Goal: Task Accomplishment & Management: Manage account settings

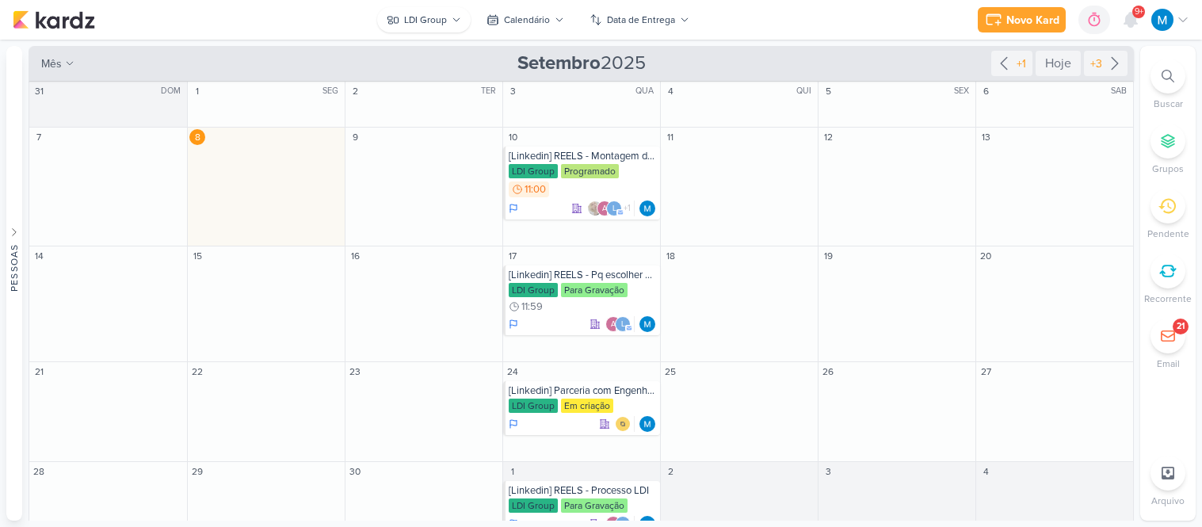
click at [463, 17] on button "LDI Group" at bounding box center [424, 19] width 94 height 25
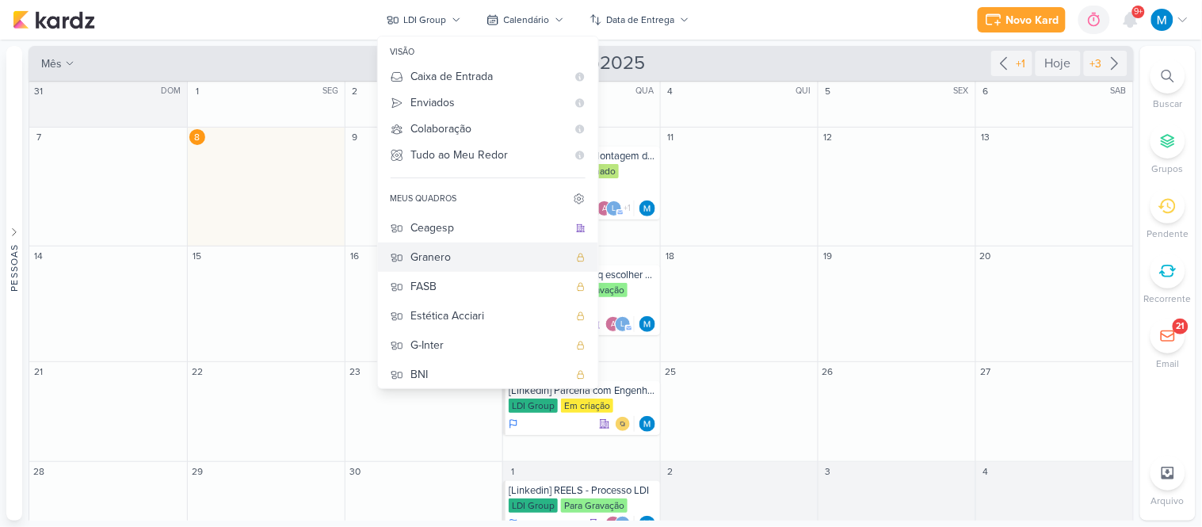
click at [419, 258] on div "Granero" at bounding box center [489, 257] width 157 height 17
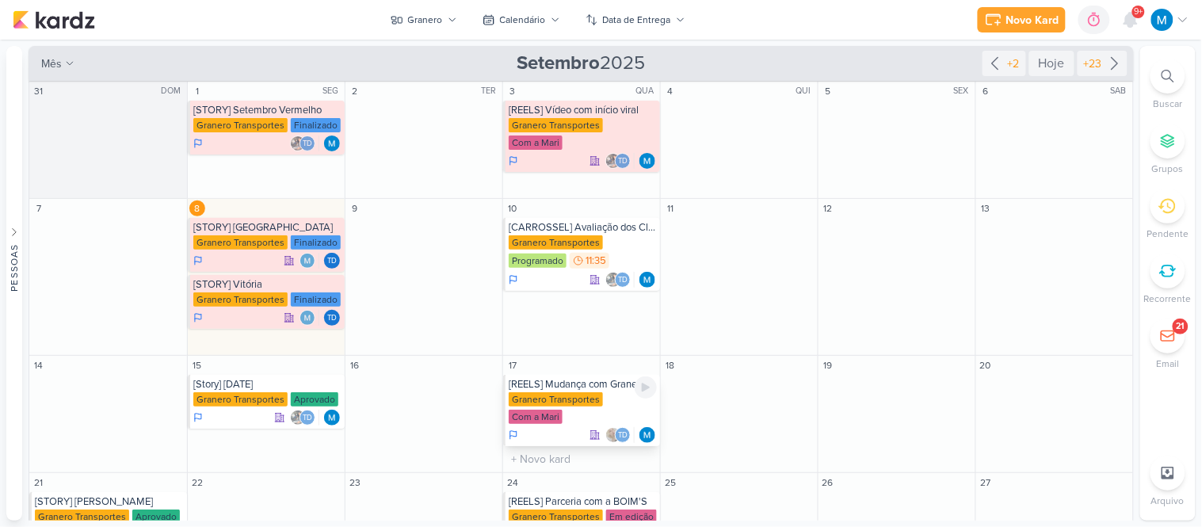
click at [605, 387] on div "[REELS] Mudança com Granero e sem Granero" at bounding box center [583, 384] width 148 height 13
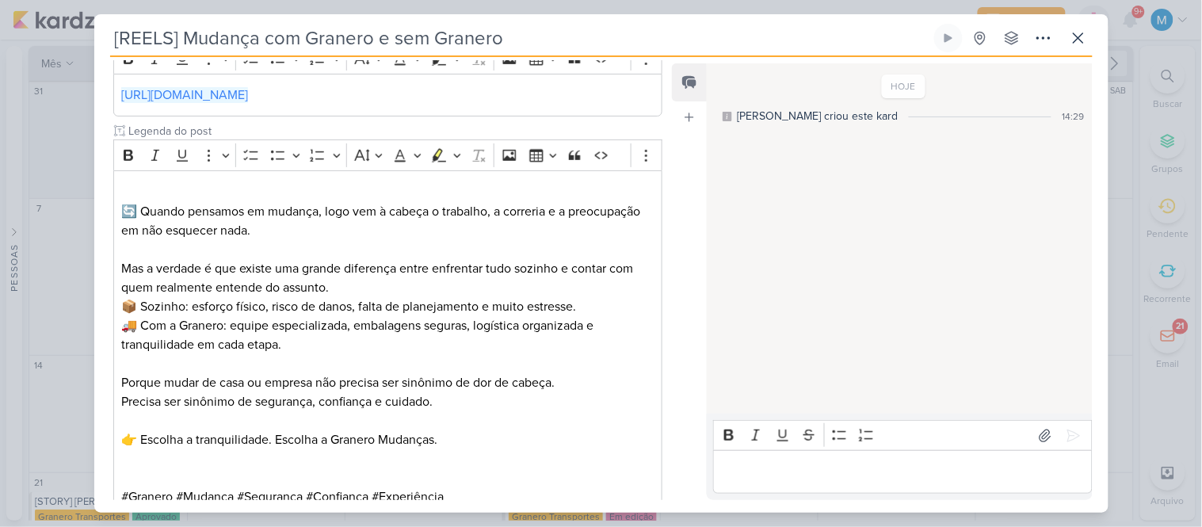
scroll to position [264, 0]
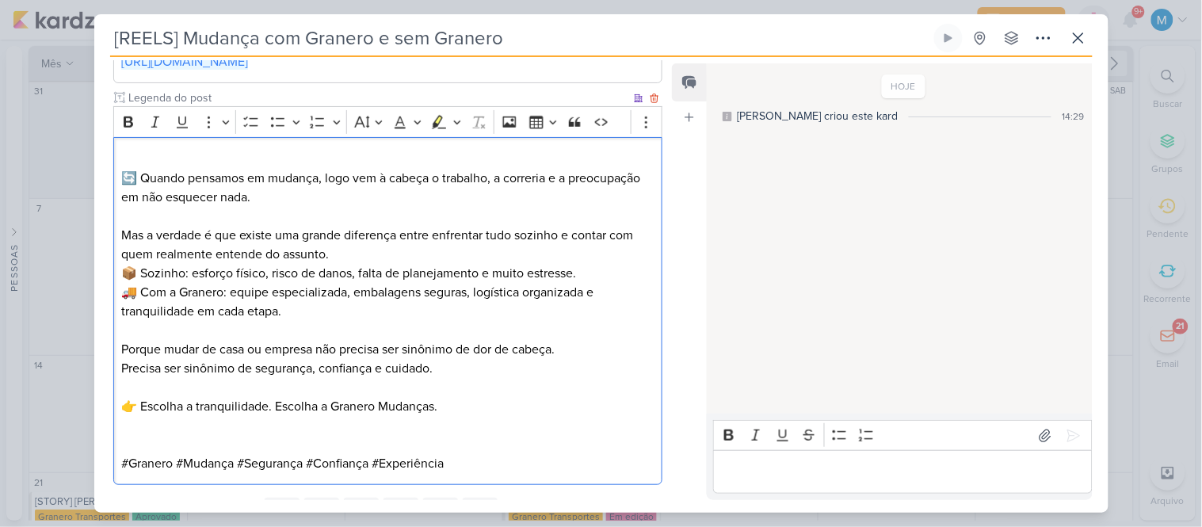
click at [330, 157] on p "⁠⁠⁠⁠⁠⁠⁠ 🔄 Quando pensamos em mudança, logo vem à cabeça o trabalho, a correria …" at bounding box center [387, 178] width 533 height 57
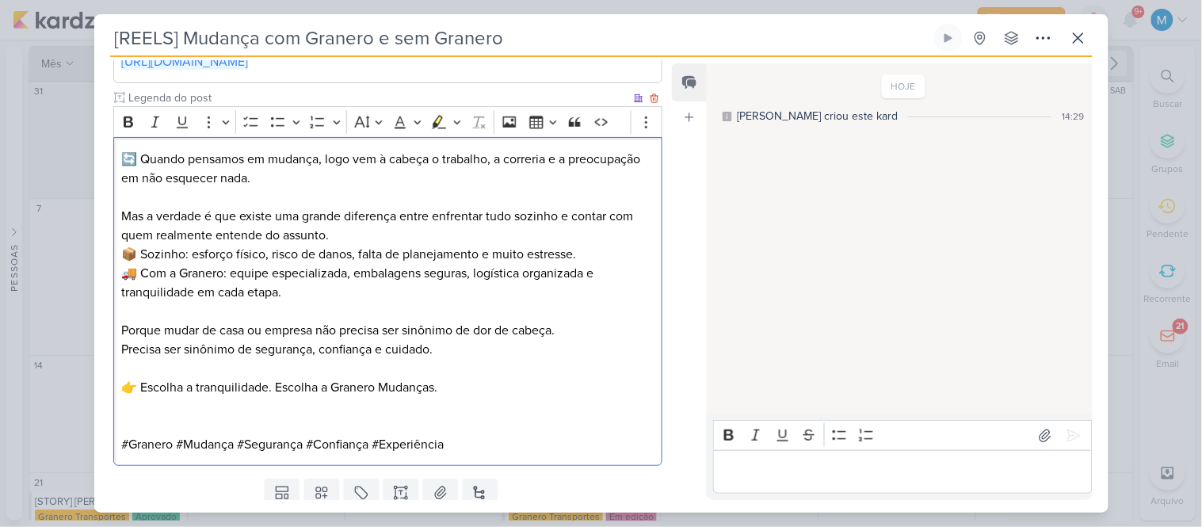
click at [337, 177] on p "⁠⁠⁠⁠⁠⁠⁠🔄 Quando pensamos em mudança, logo vem à cabeça o trabalho, a correria e…" at bounding box center [387, 169] width 533 height 38
click at [342, 346] on p "Porque mudar de casa ou empresa não precisa ser sinônimo de dor de cabeça. Prec…" at bounding box center [387, 340] width 533 height 38
click at [380, 407] on p "Editor editing area: main" at bounding box center [387, 406] width 533 height 19
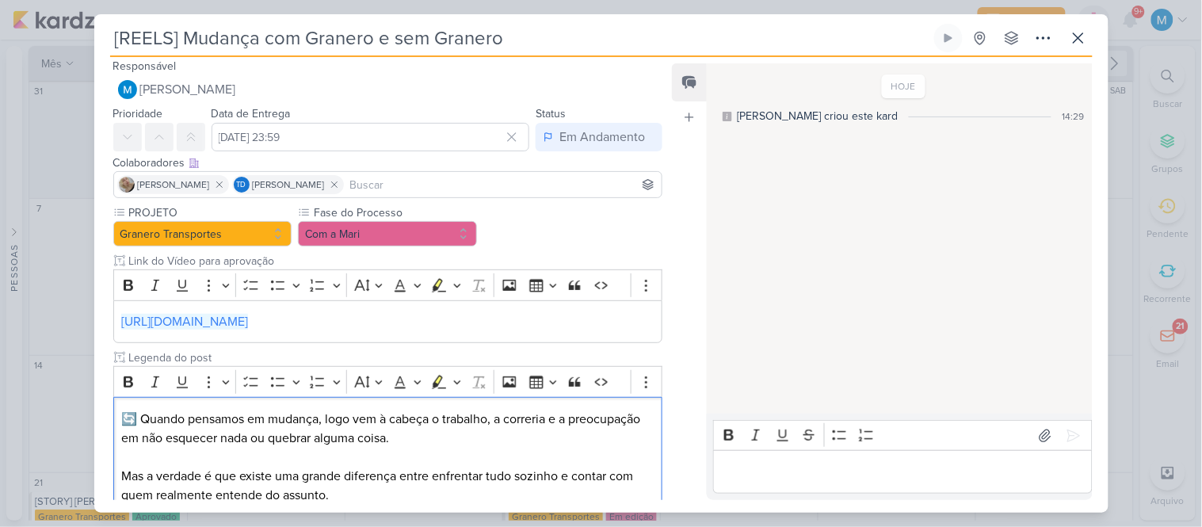
scroll to position [0, 0]
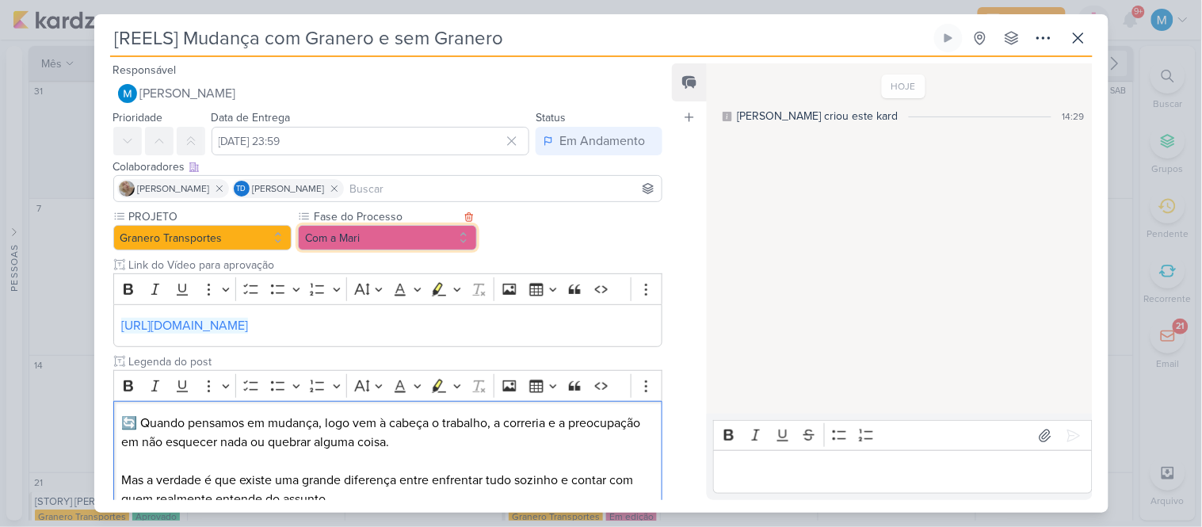
click at [392, 239] on button "Com a Mari" at bounding box center [387, 237] width 179 height 25
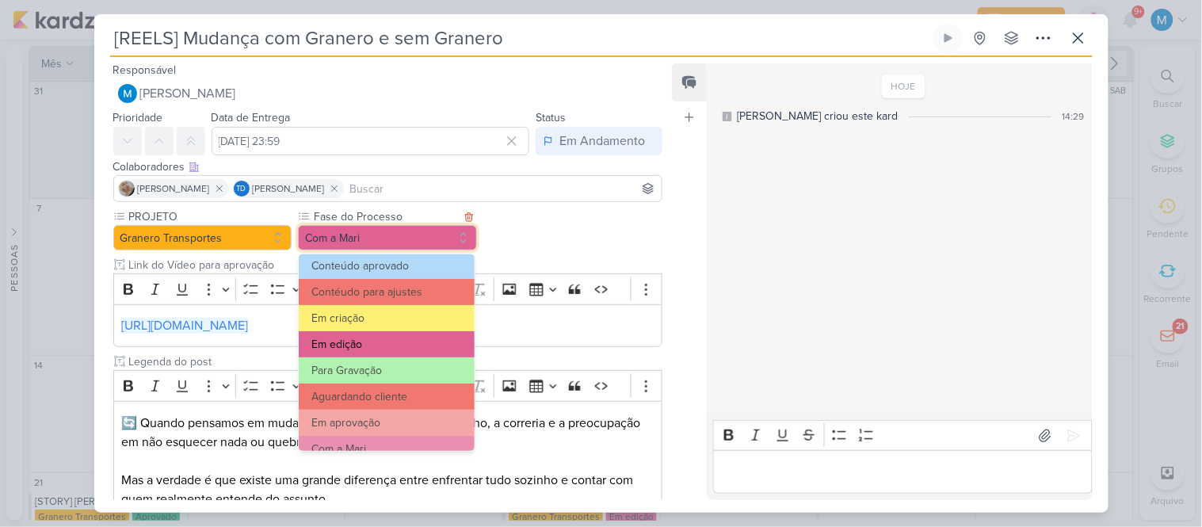
scroll to position [88, 0]
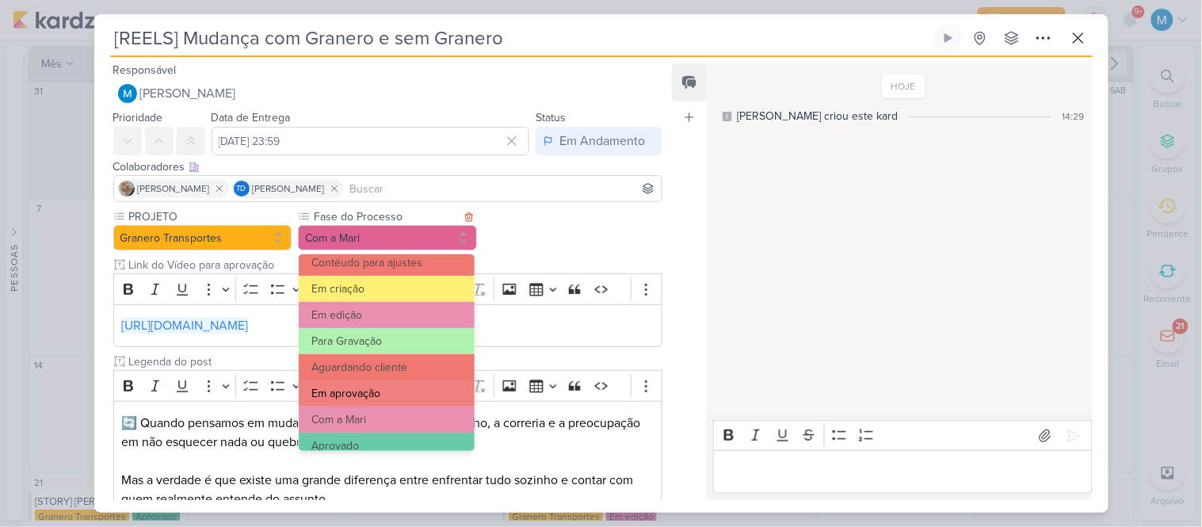
click at [374, 394] on button "Em aprovação" at bounding box center [386, 393] width 175 height 26
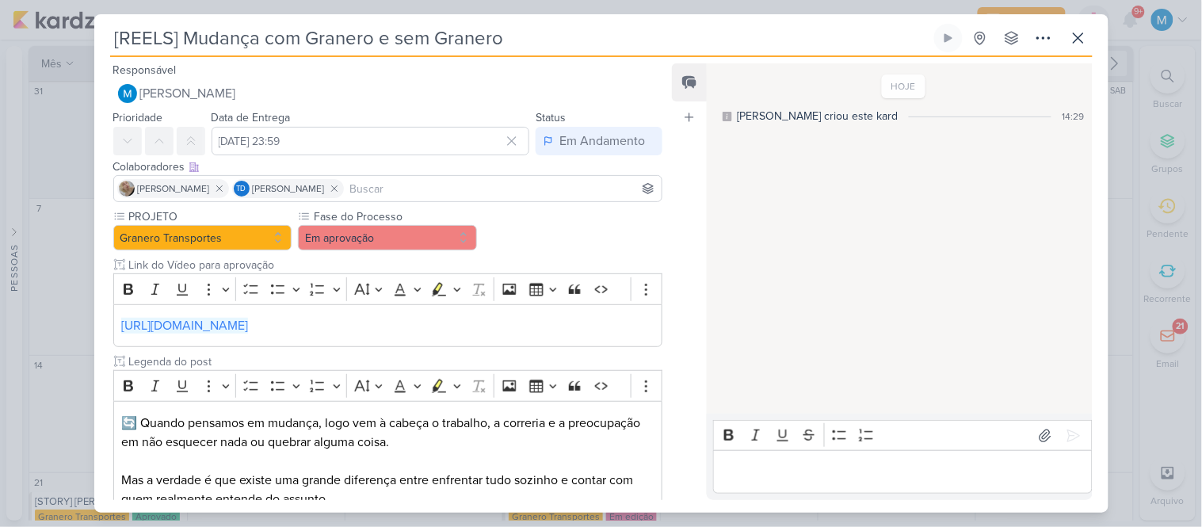
click at [444, 183] on input at bounding box center [503, 188] width 312 height 19
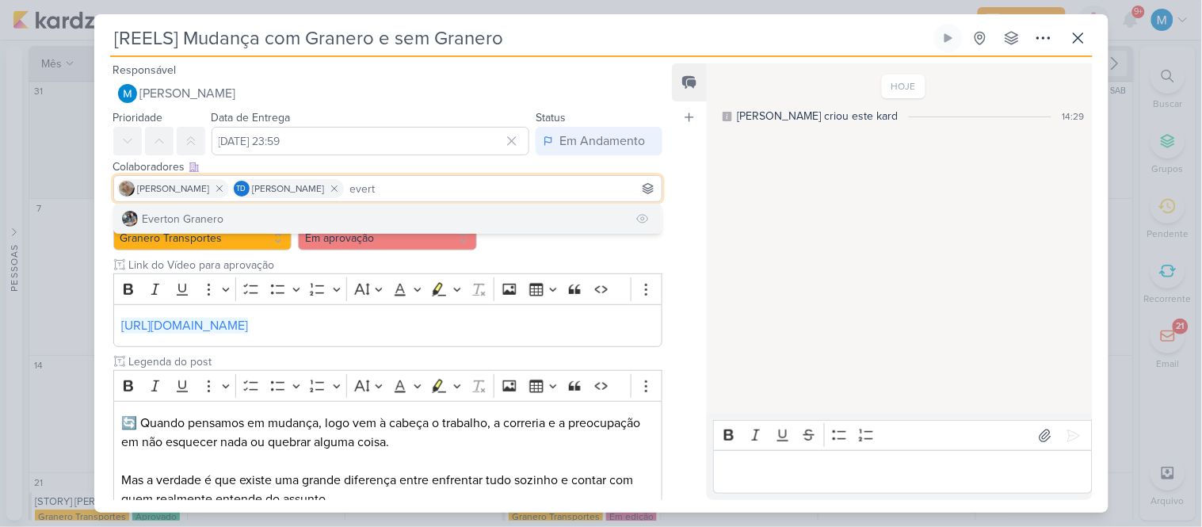
type input "evert"
click at [257, 212] on button "Everton Granero" at bounding box center [388, 218] width 548 height 29
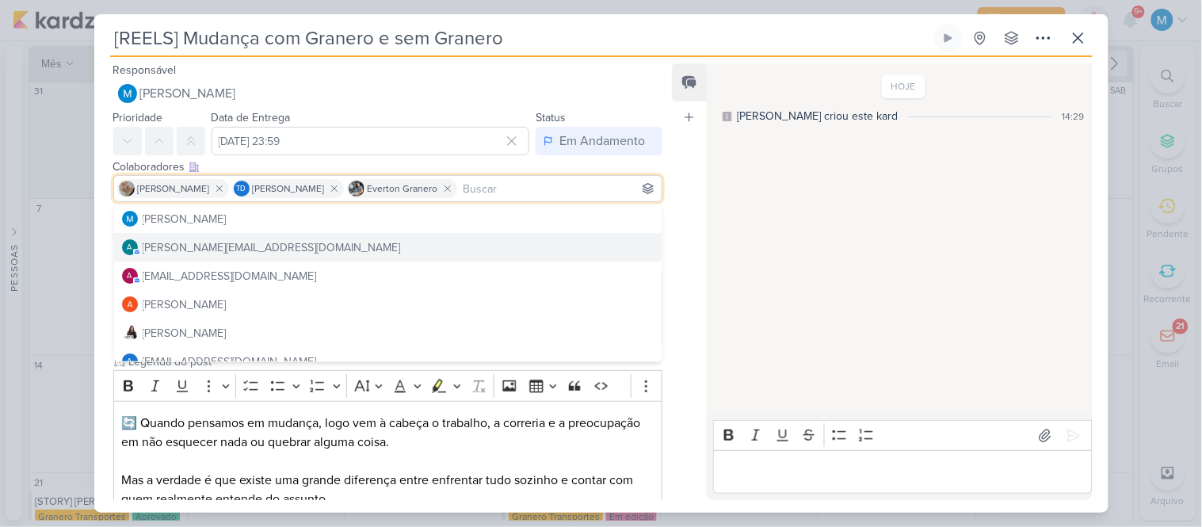
click at [675, 266] on div "Feed Atrelar email Solte o email para atrelar ao kard" at bounding box center [689, 281] width 35 height 437
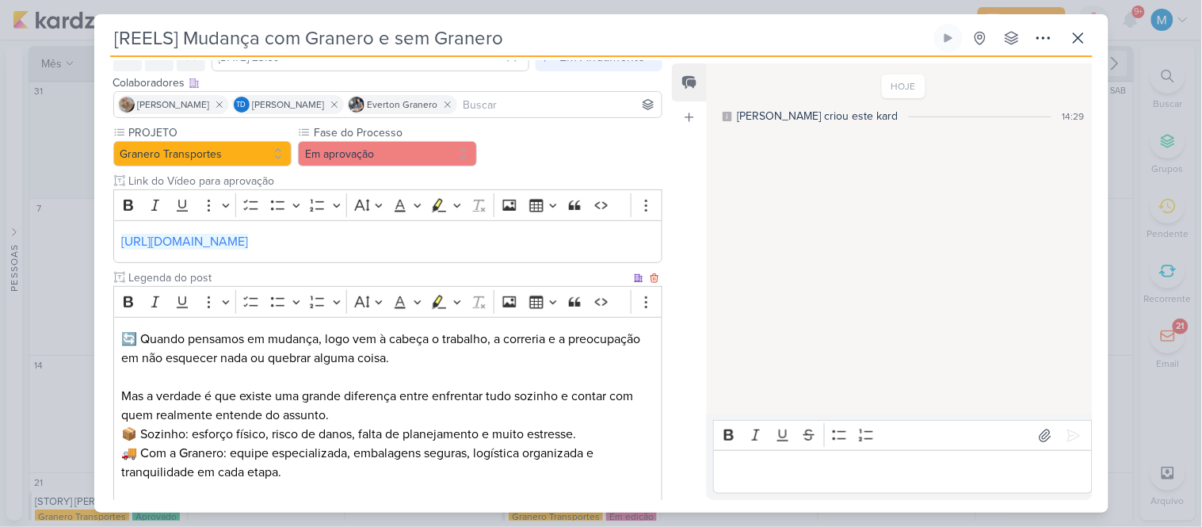
scroll to position [299, 0]
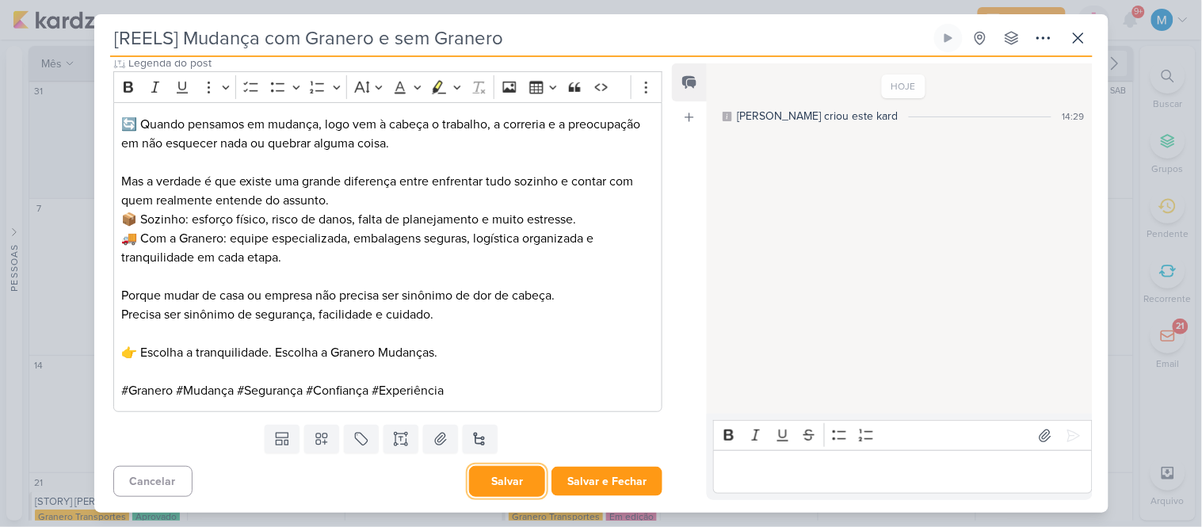
click at [503, 480] on button "Salvar" at bounding box center [507, 481] width 76 height 31
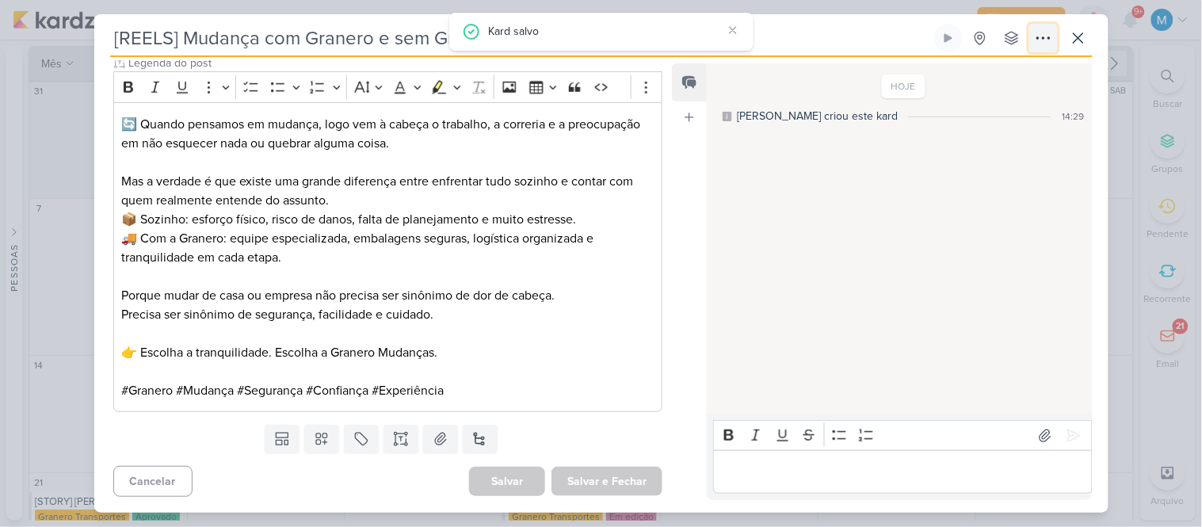
click at [1047, 35] on icon at bounding box center [1043, 38] width 19 height 19
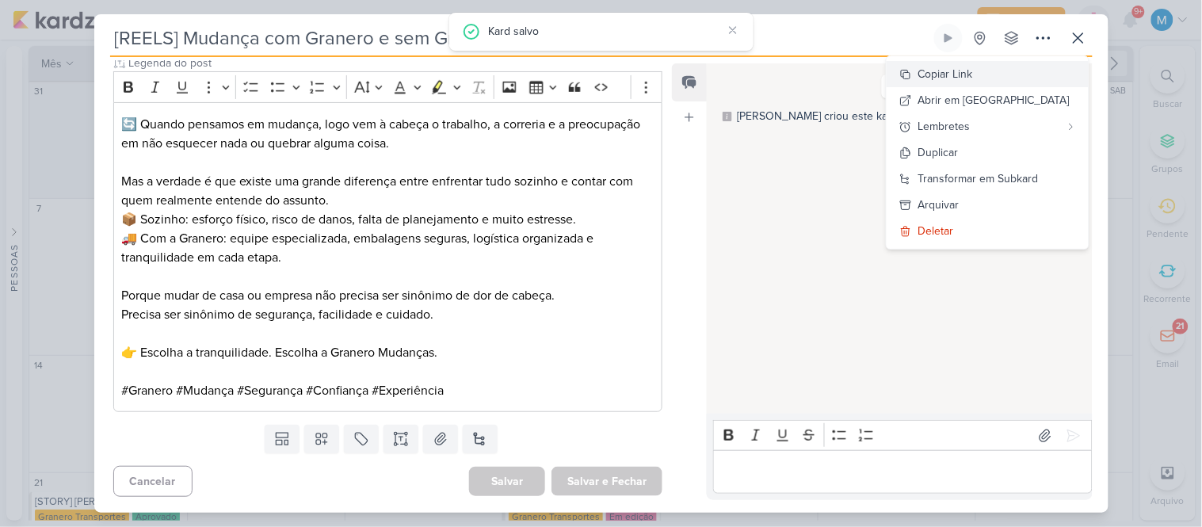
click at [973, 79] on div "Copiar Link" at bounding box center [946, 74] width 55 height 17
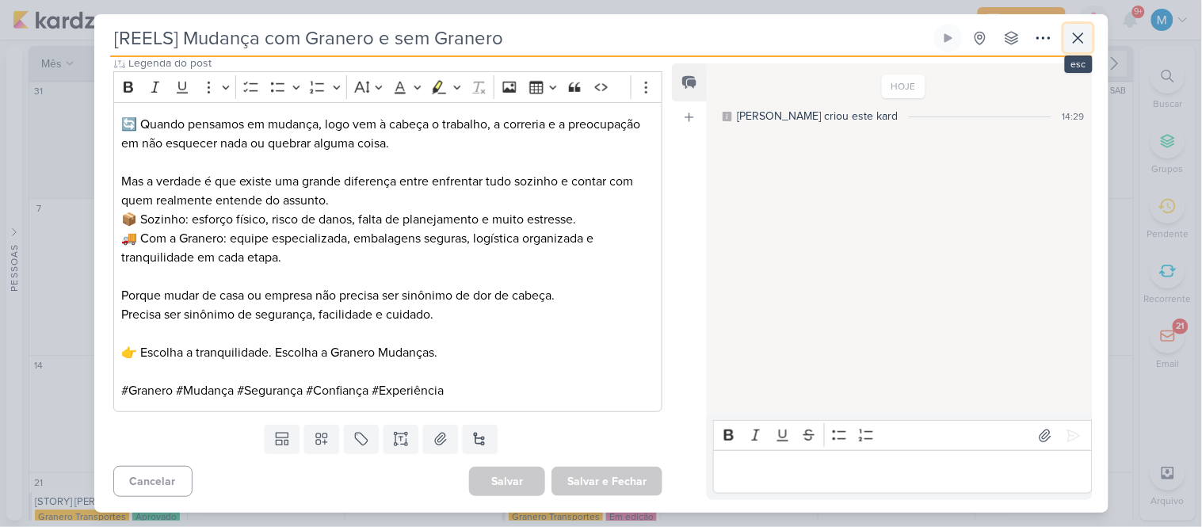
click at [1079, 40] on icon at bounding box center [1078, 38] width 19 height 19
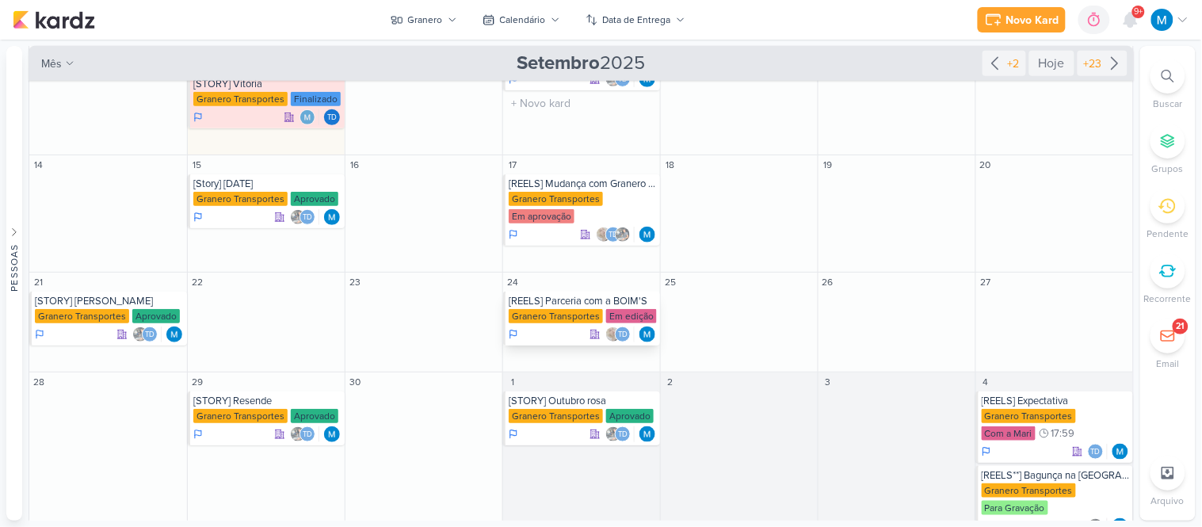
scroll to position [243, 0]
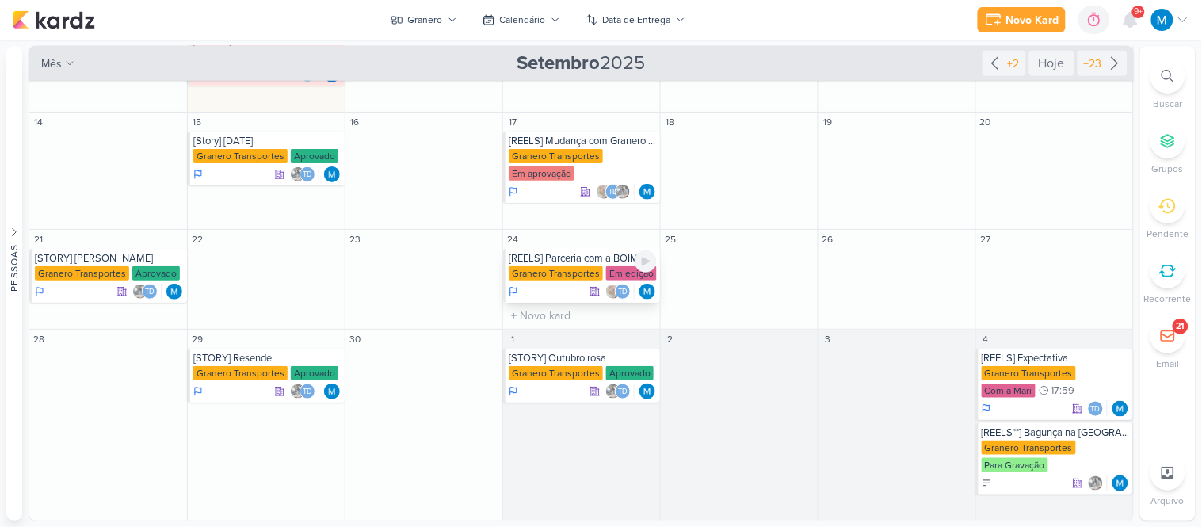
click at [602, 258] on div "[REELS] Parceria com a BOIM'S" at bounding box center [583, 258] width 148 height 13
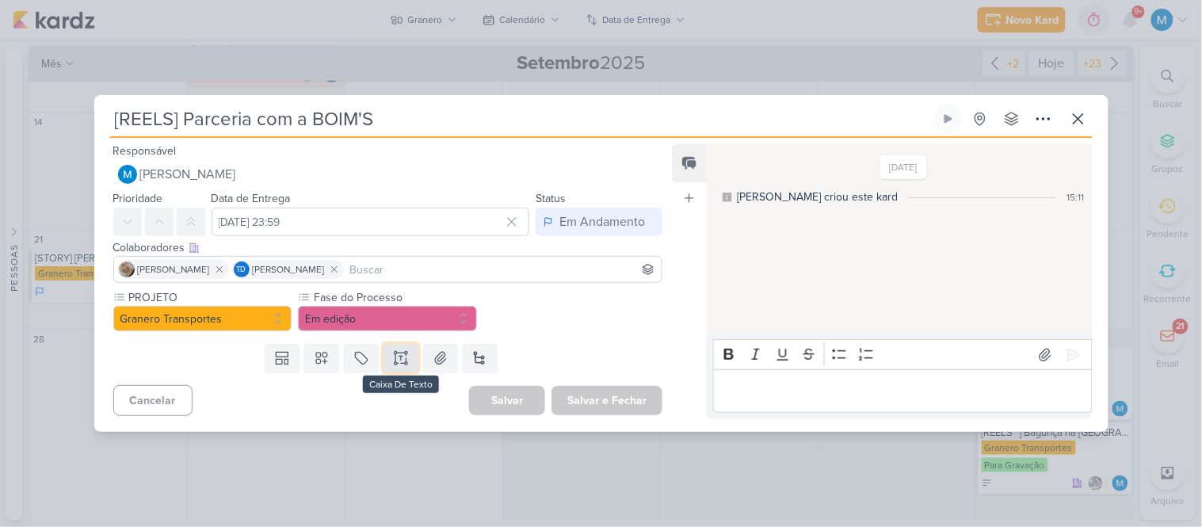
click at [399, 362] on icon at bounding box center [401, 358] width 16 height 16
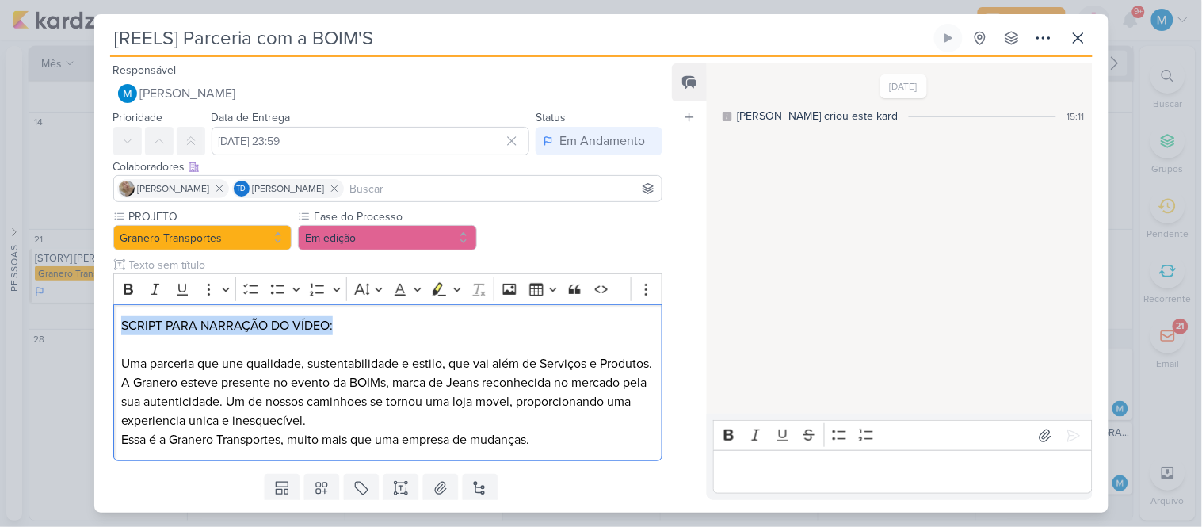
drag, startPoint x: 363, startPoint y: 328, endPoint x: 79, endPoint y: 310, distance: 284.3
click at [79, 310] on div "[REELS] Parceria com a BOIM'S Criado por mim" at bounding box center [601, 263] width 1202 height 527
click at [144, 265] on input "text" at bounding box center [379, 265] width 506 height 17
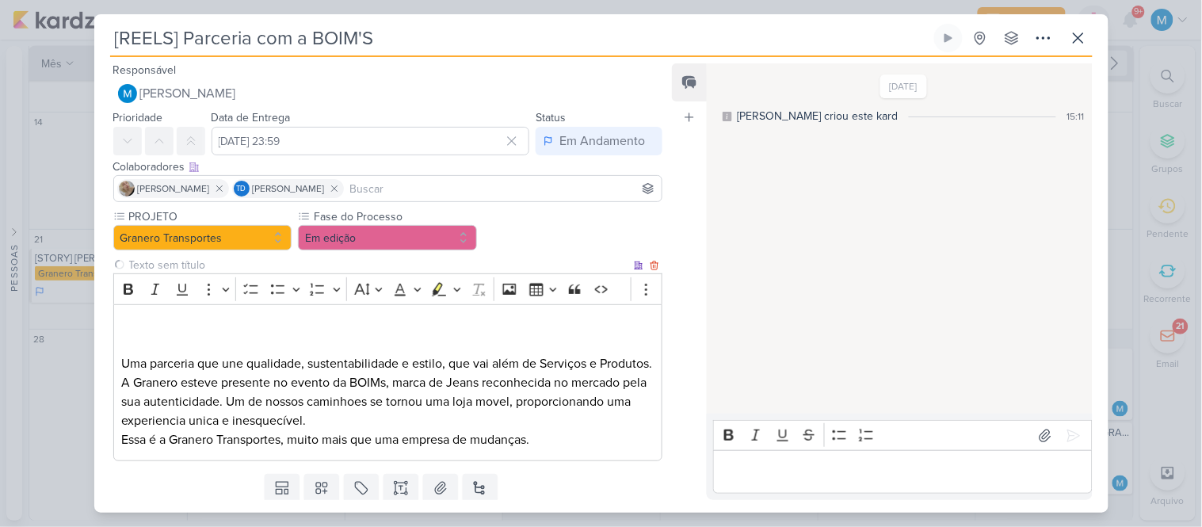
paste input "SCRIPT PARA NARRAÇÃO DO VÍDEO:"
type input "SCRIPT PARA NARRAÇÃO DO VÍDEO:"
click at [290, 310] on div "⁠⁠⁠⁠⁠⁠⁠ Uma parceria que une qualidade, sustentabilidade e estilo, que vai além…" at bounding box center [388, 383] width 550 height 158
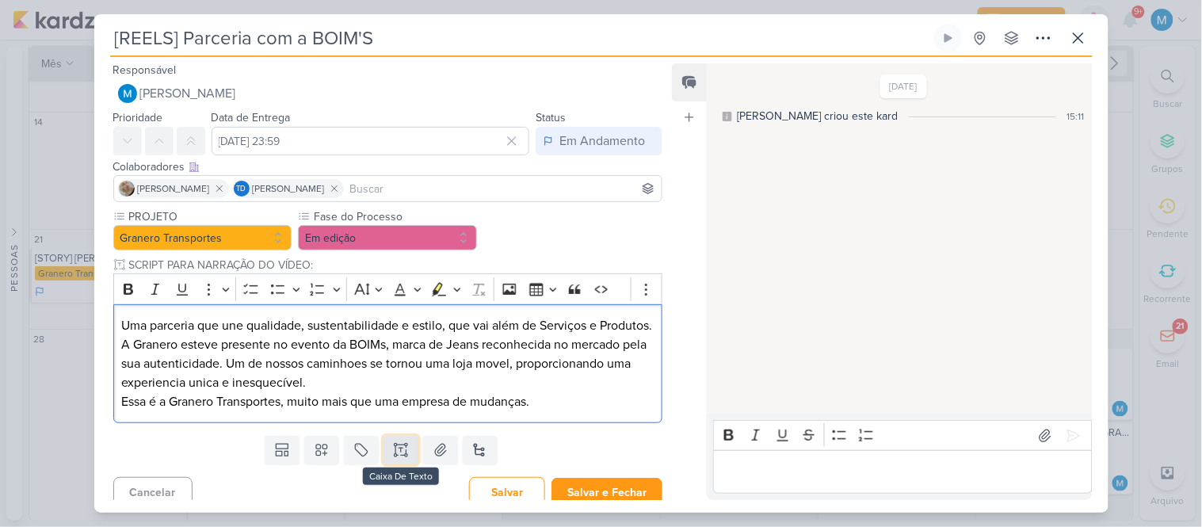
click at [395, 464] on button at bounding box center [401, 450] width 35 height 29
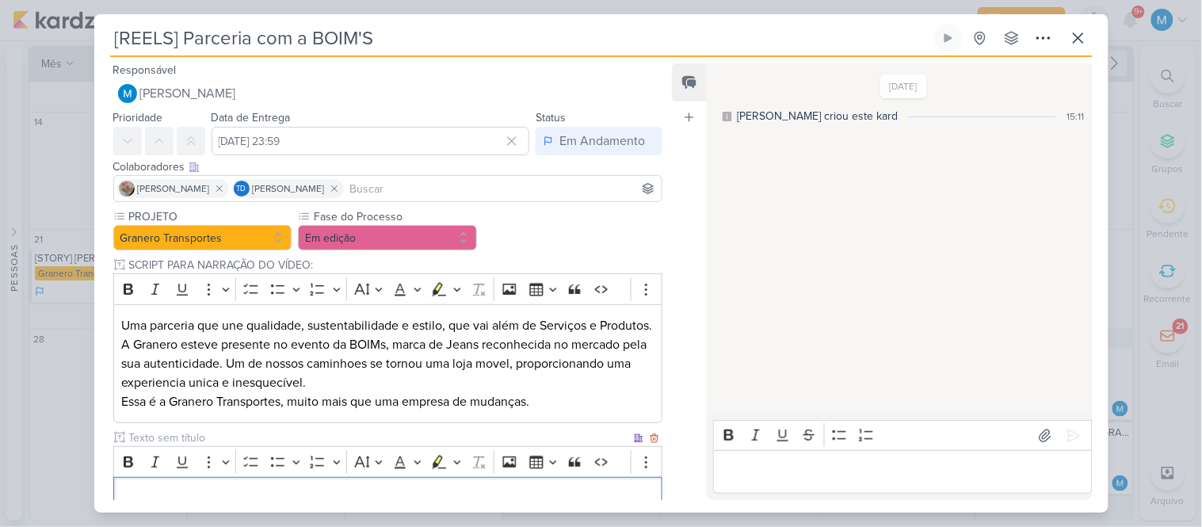
click at [198, 446] on input "text" at bounding box center [379, 438] width 506 height 17
type input "LINK DAS FOTOS E VÍDEO"
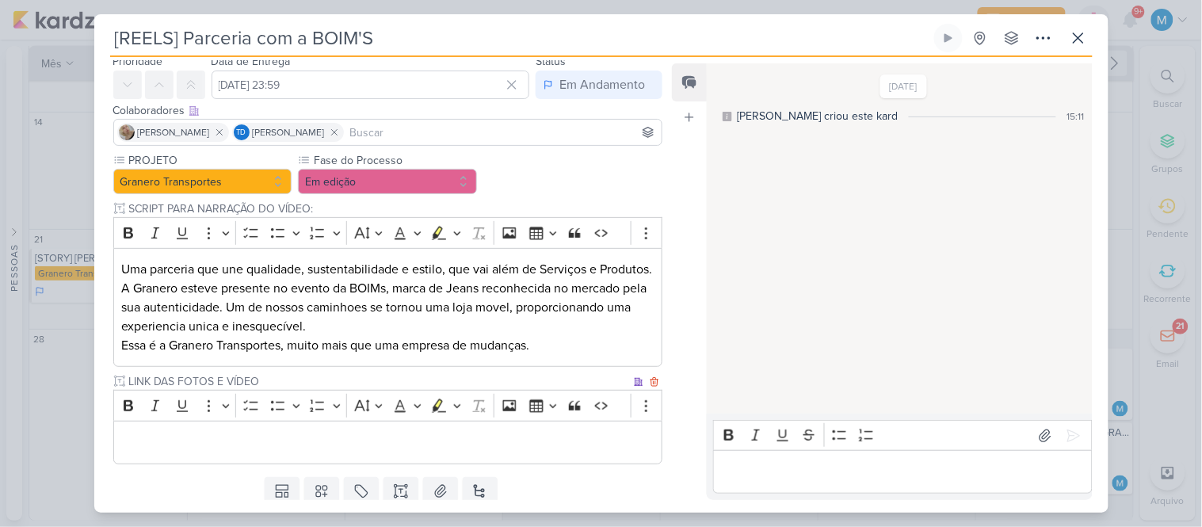
scroll to position [88, 0]
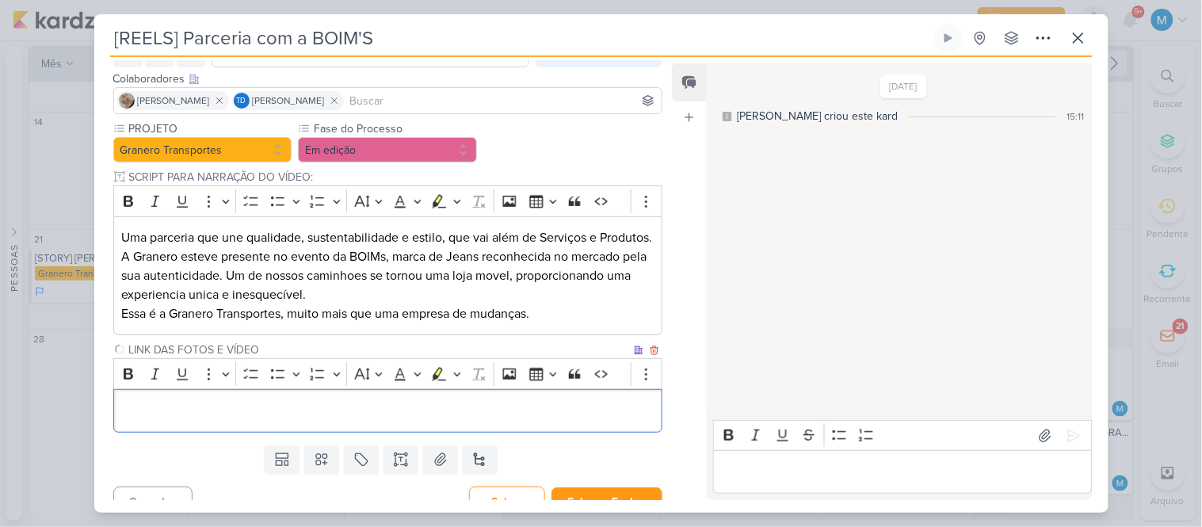
click at [310, 421] on p "Editor editing area: main" at bounding box center [387, 411] width 533 height 19
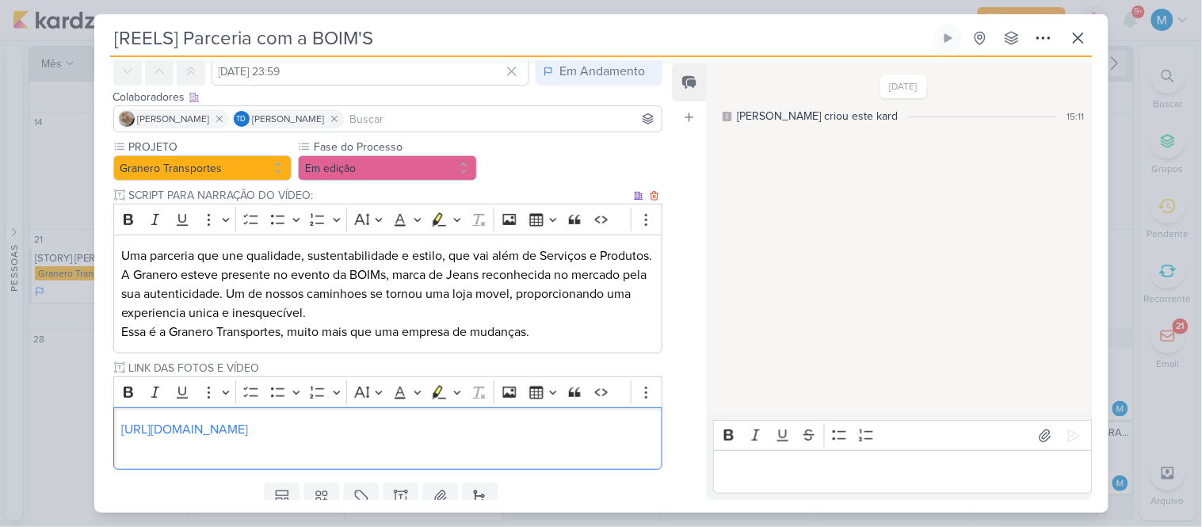
scroll to position [0, 0]
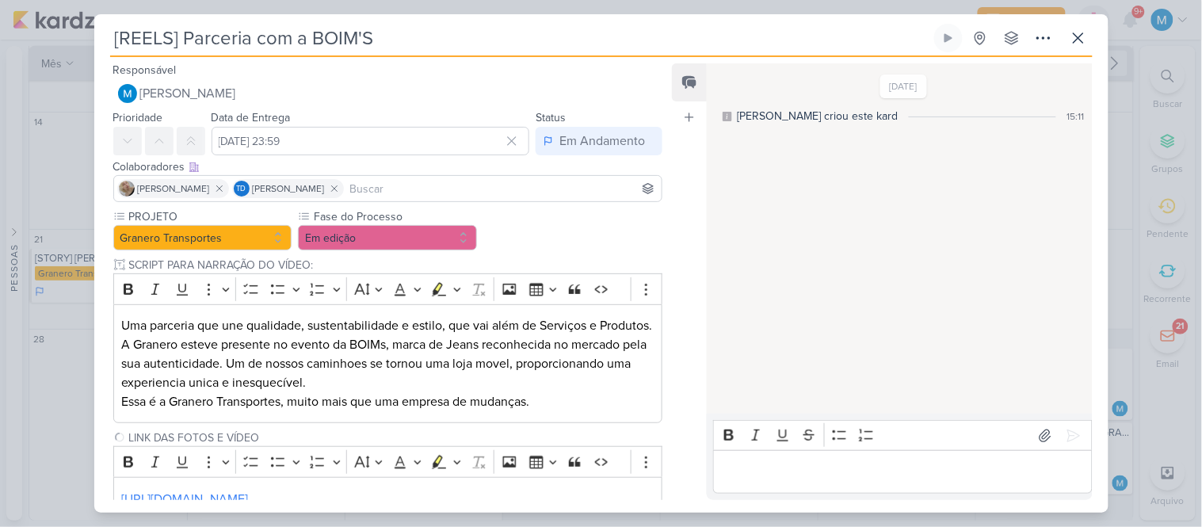
click at [462, 185] on input at bounding box center [503, 188] width 312 height 19
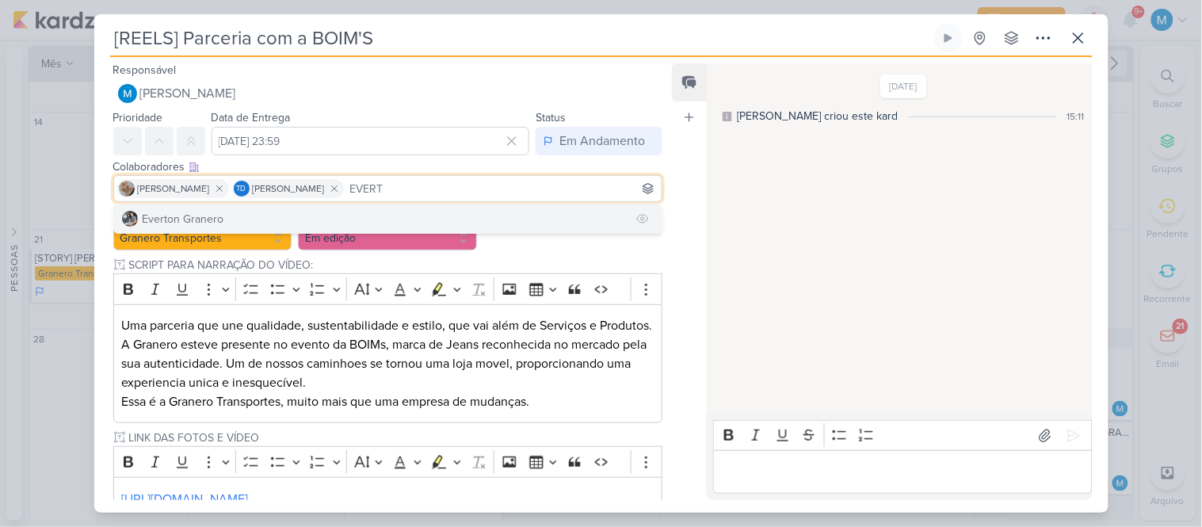
type input "EVERT"
click at [254, 209] on button "Everton Granero" at bounding box center [388, 218] width 548 height 29
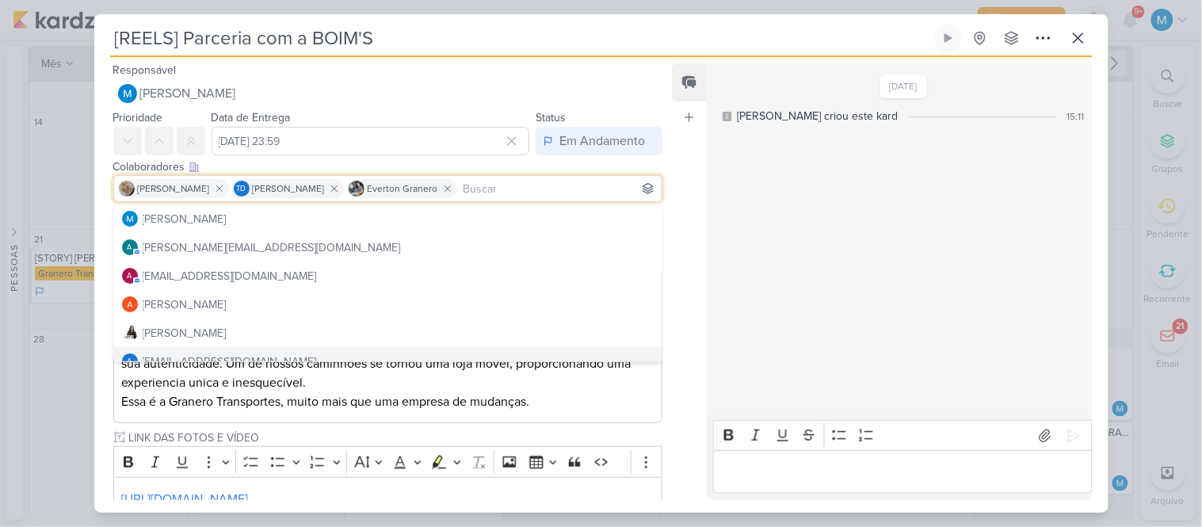
click at [671, 429] on div "Responsável [PERSON_NAME] Nenhum contato encontrado create new contact Novo Con…" at bounding box center [601, 285] width 1015 height 456
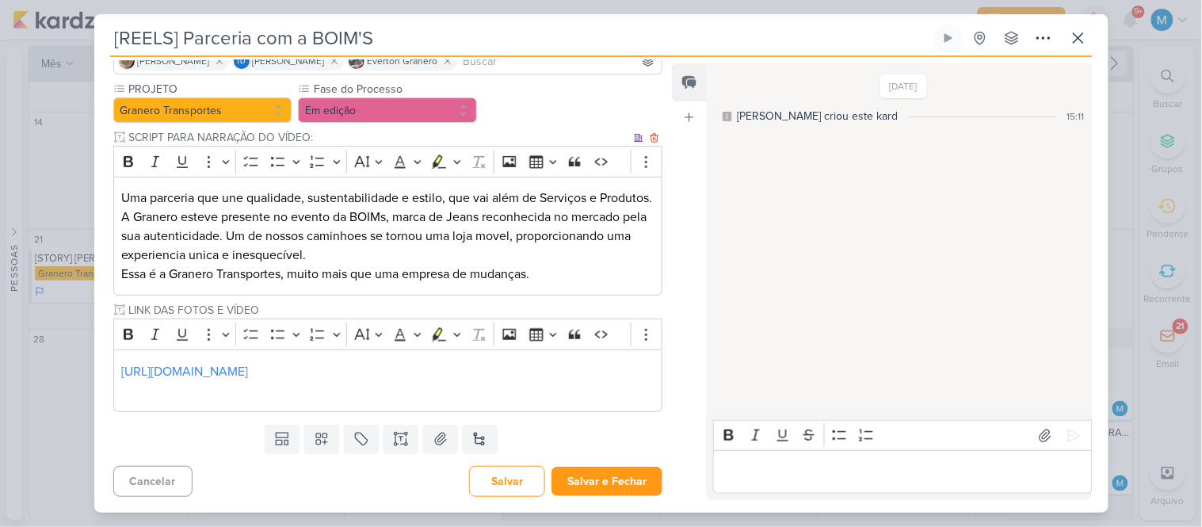
scroll to position [147, 0]
click at [619, 377] on p "[URL][DOMAIN_NAME]" at bounding box center [387, 371] width 533 height 19
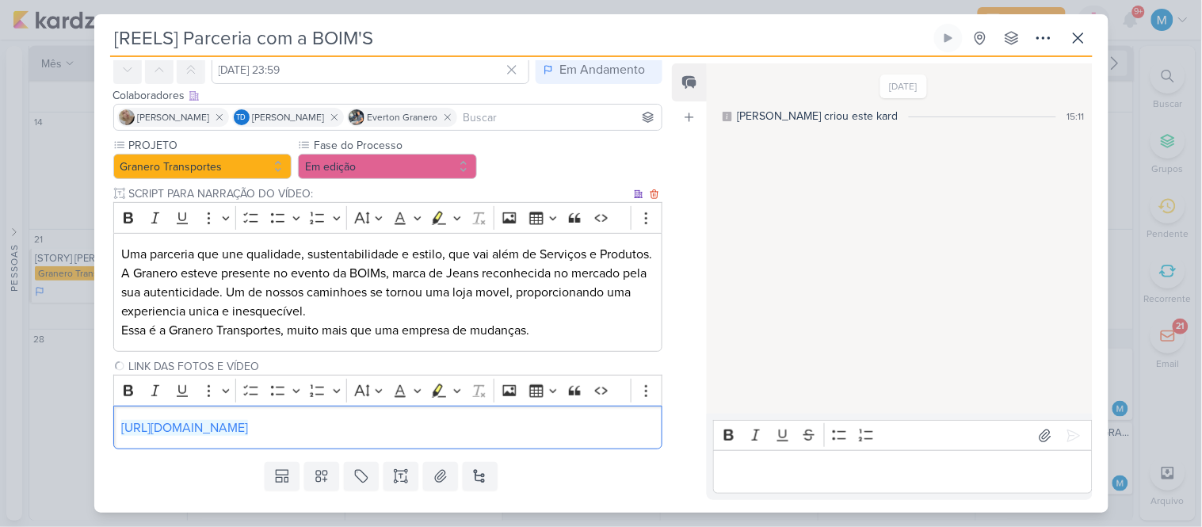
scroll to position [40, 0]
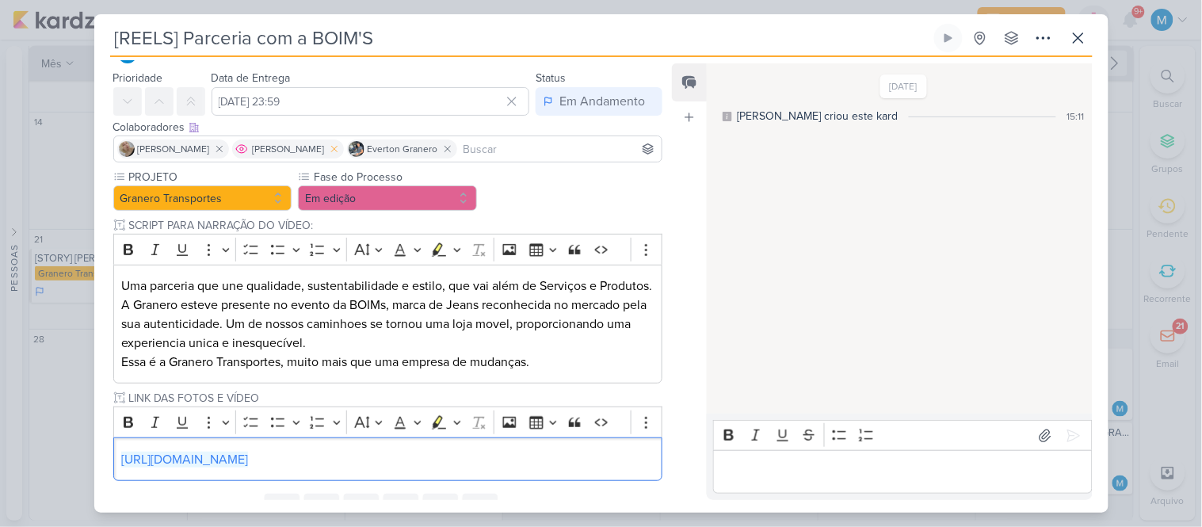
click at [329, 147] on icon at bounding box center [334, 148] width 11 height 11
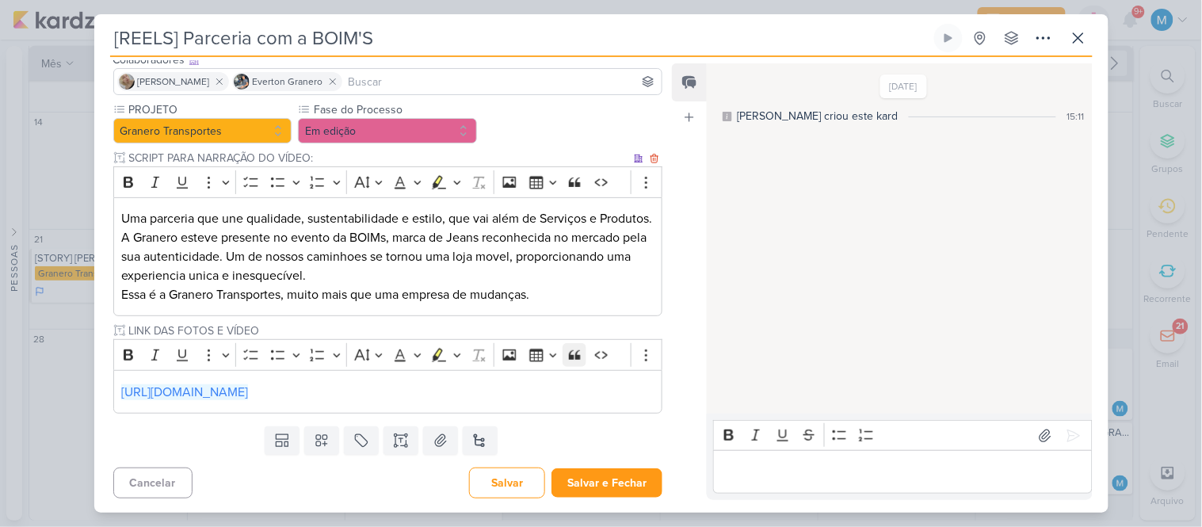
scroll to position [128, 0]
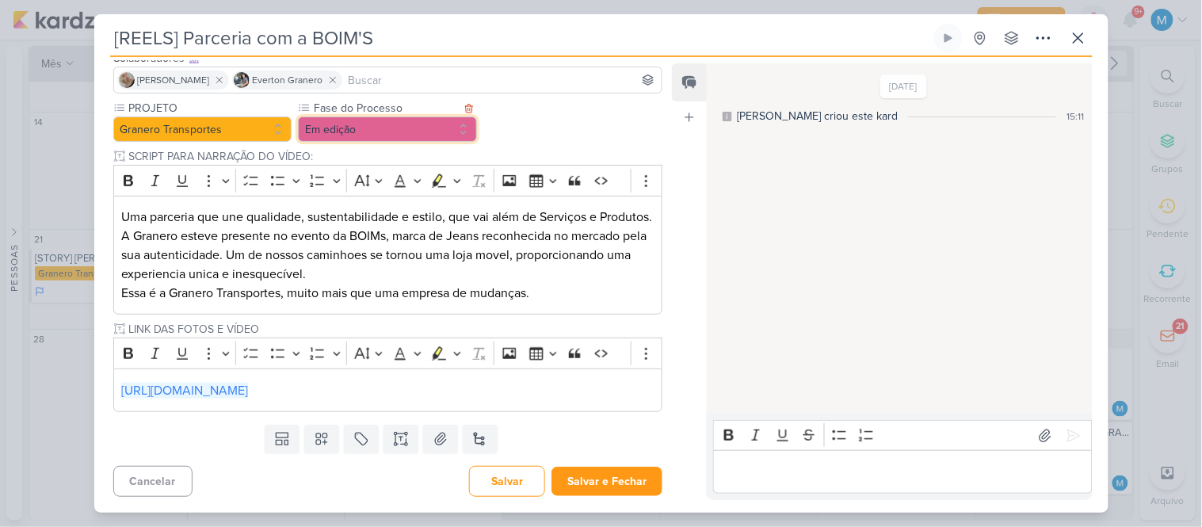
click at [445, 117] on button "Em edição" at bounding box center [387, 129] width 179 height 25
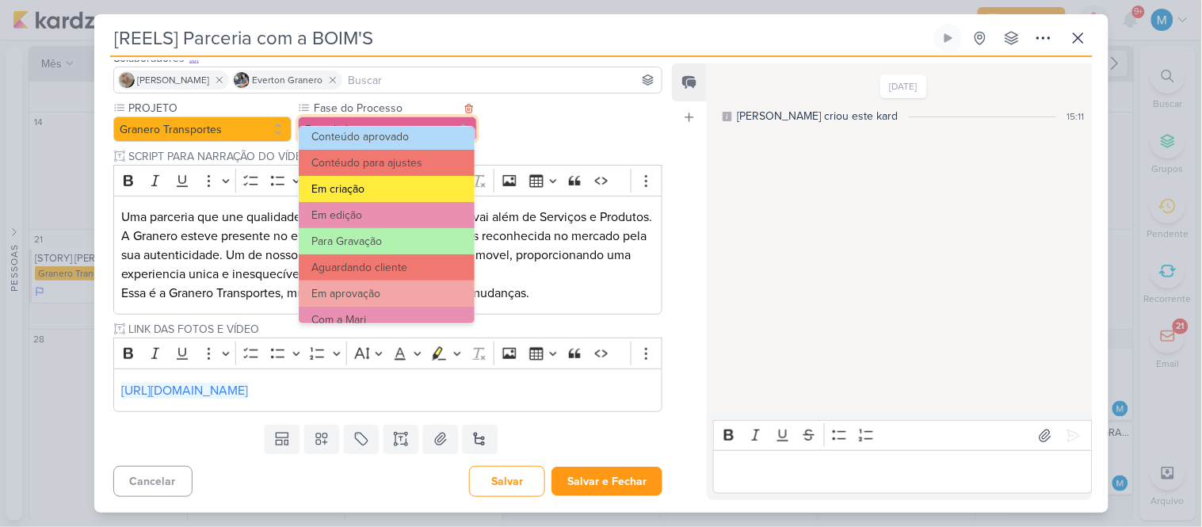
scroll to position [88, 0]
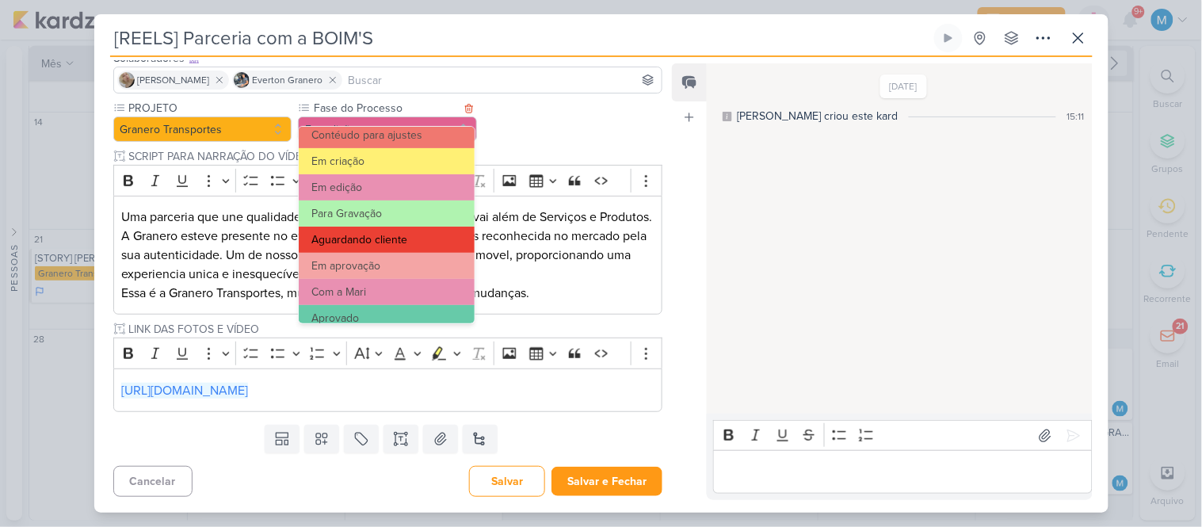
click at [399, 236] on button "Aguardando cliente" at bounding box center [386, 240] width 175 height 26
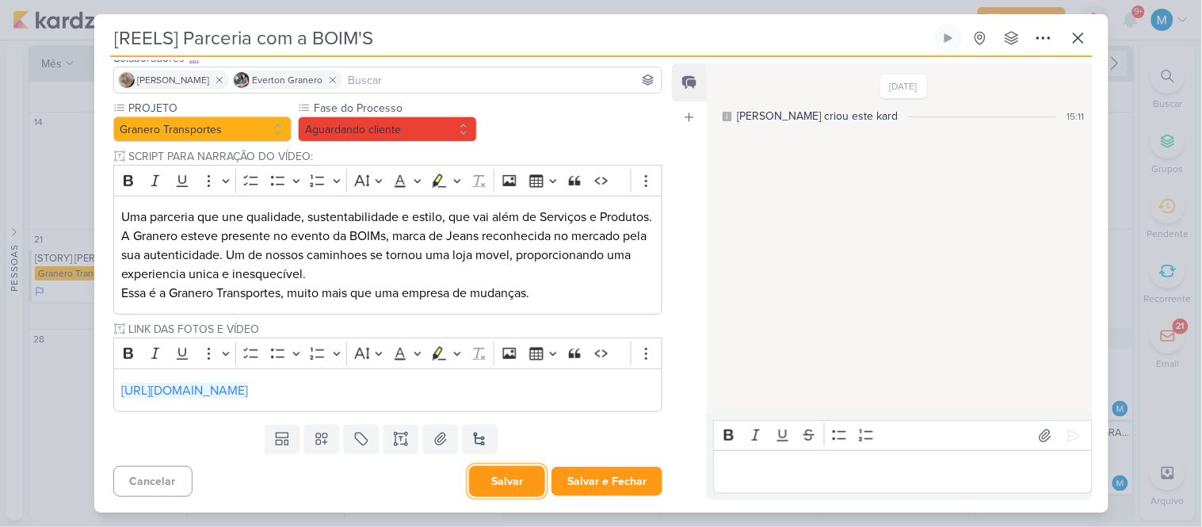
click at [503, 487] on button "Salvar" at bounding box center [507, 481] width 76 height 31
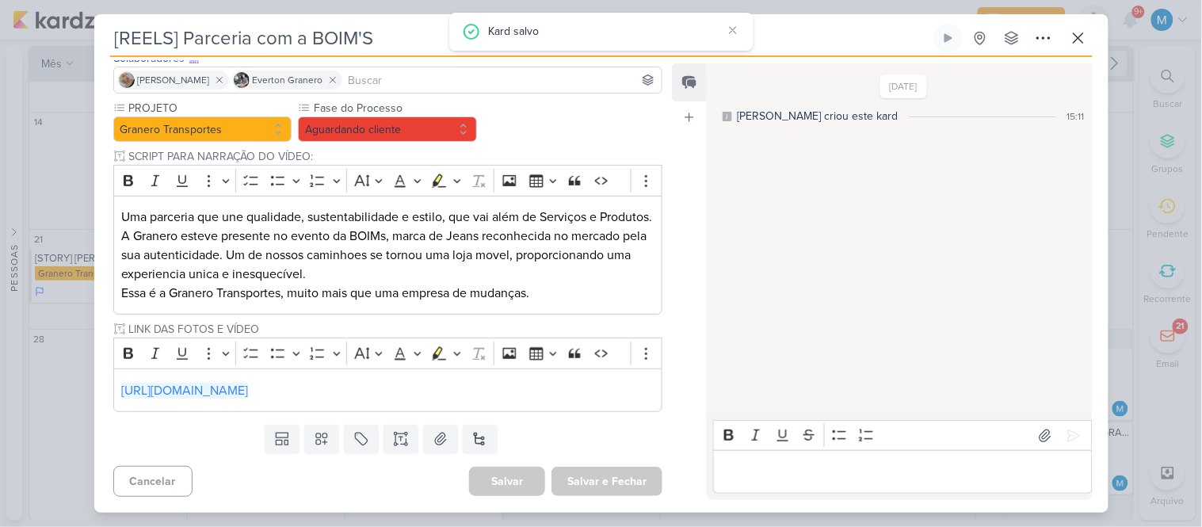
scroll to position [0, 0]
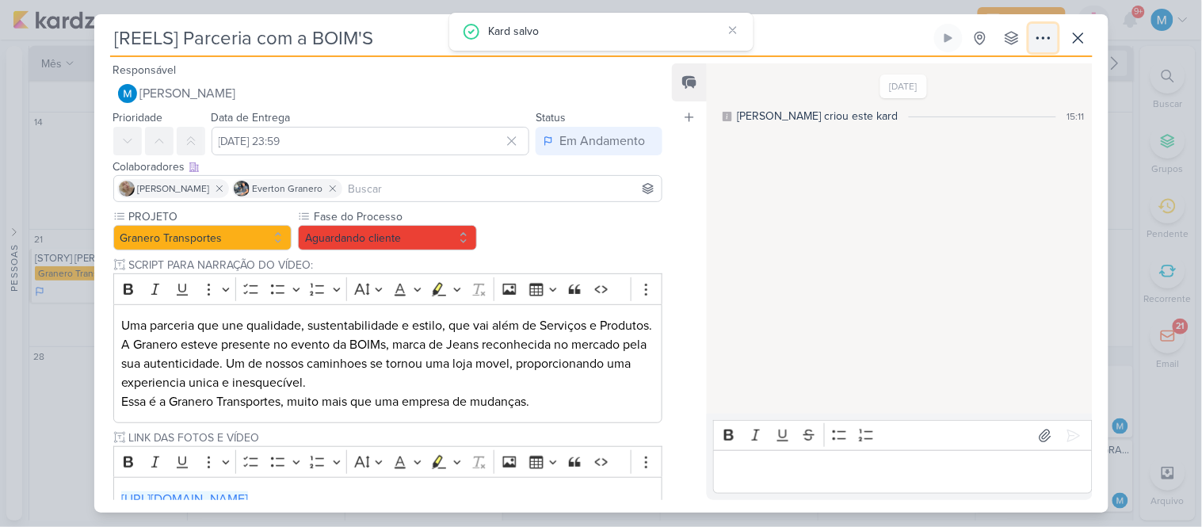
click at [1039, 42] on icon at bounding box center [1043, 38] width 19 height 19
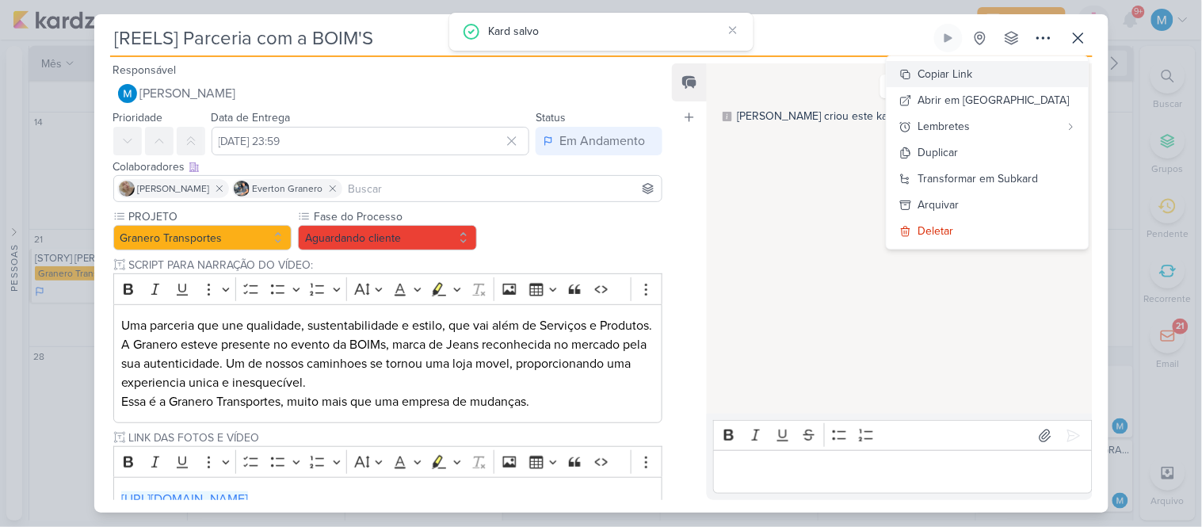
click at [973, 70] on div "Copiar Link" at bounding box center [946, 74] width 55 height 17
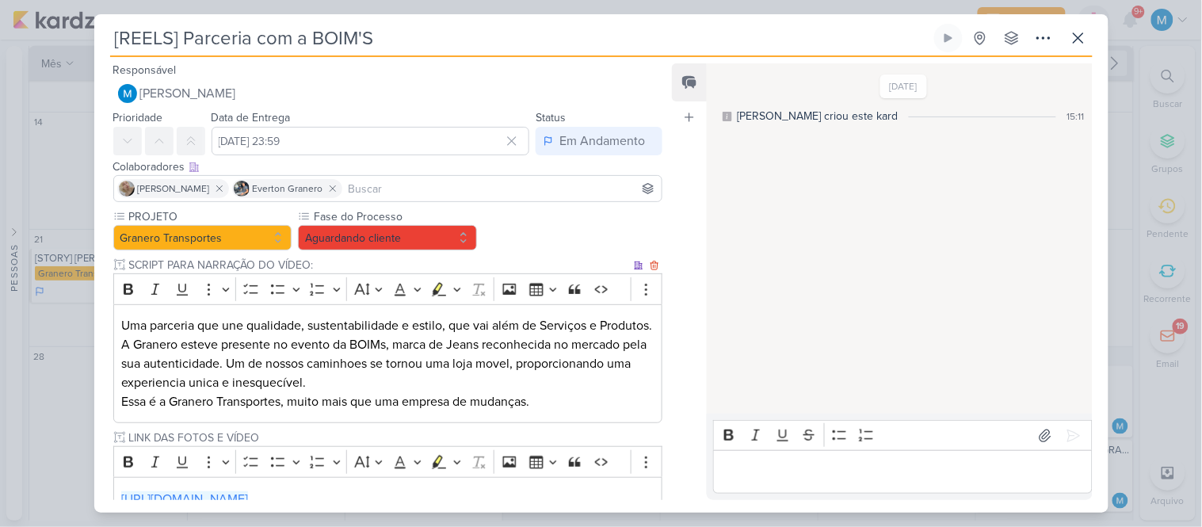
scroll to position [128, 0]
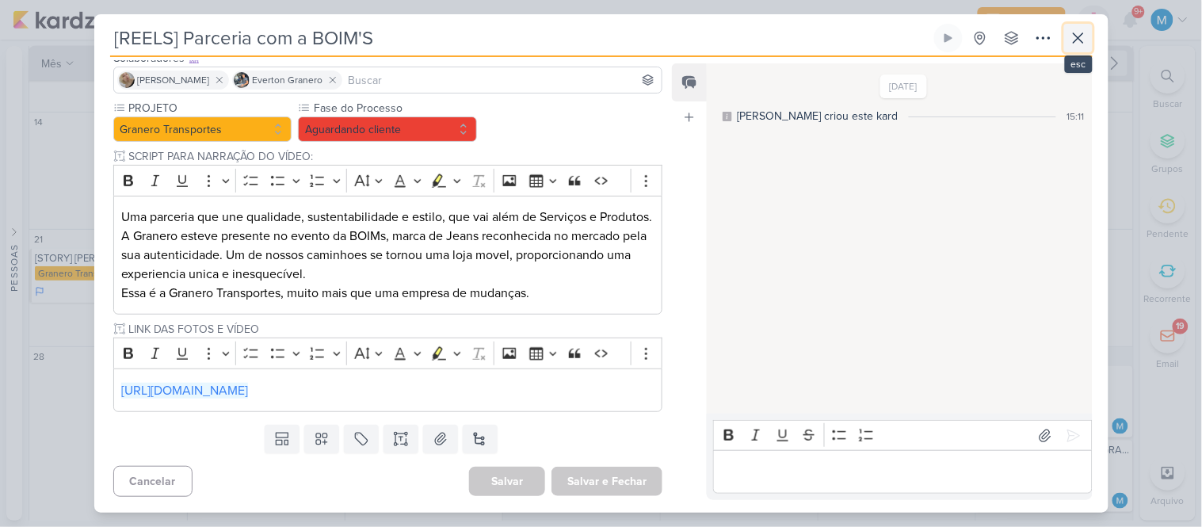
click at [1074, 44] on icon at bounding box center [1078, 38] width 19 height 19
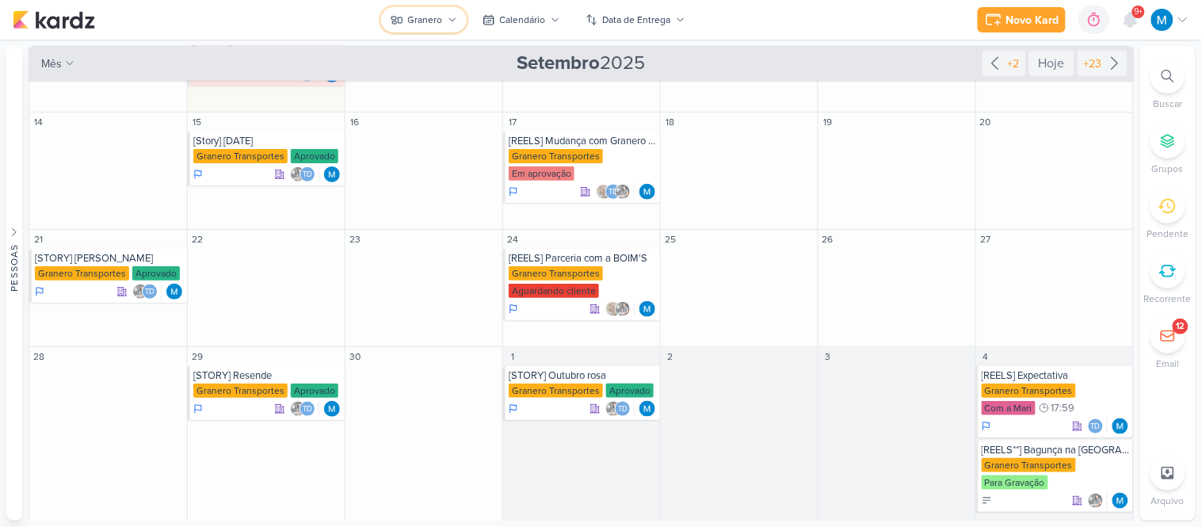
click at [439, 18] on div "Granero" at bounding box center [425, 20] width 35 height 14
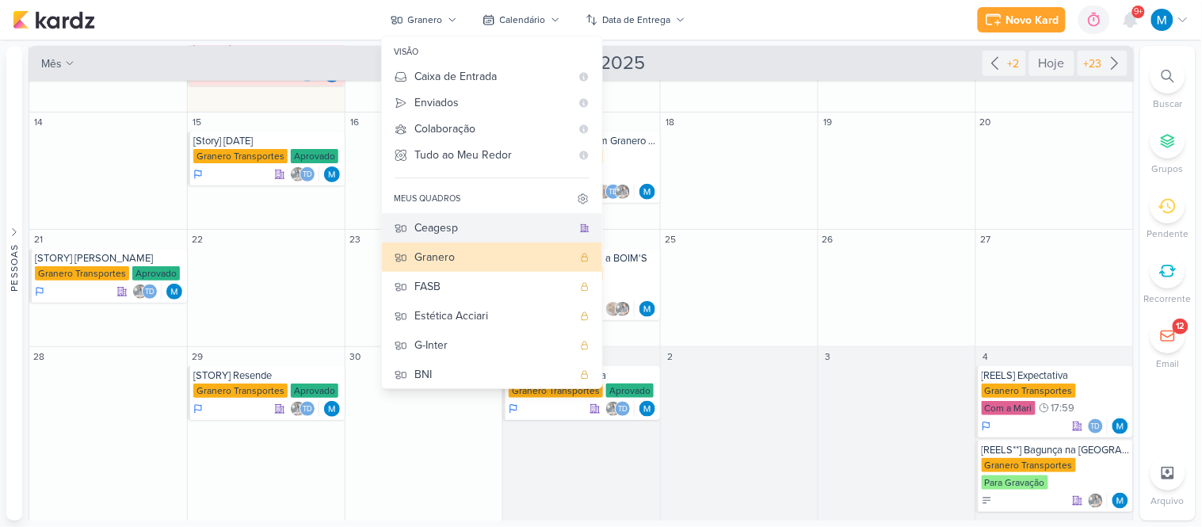
click at [462, 231] on div "Ceagesp" at bounding box center [493, 228] width 157 height 17
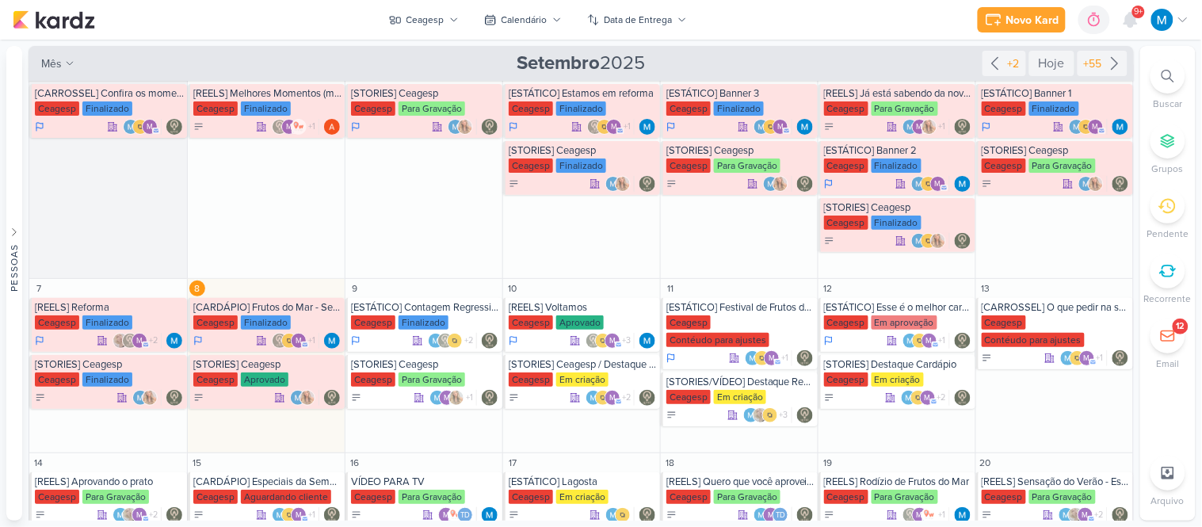
scroll to position [0, 0]
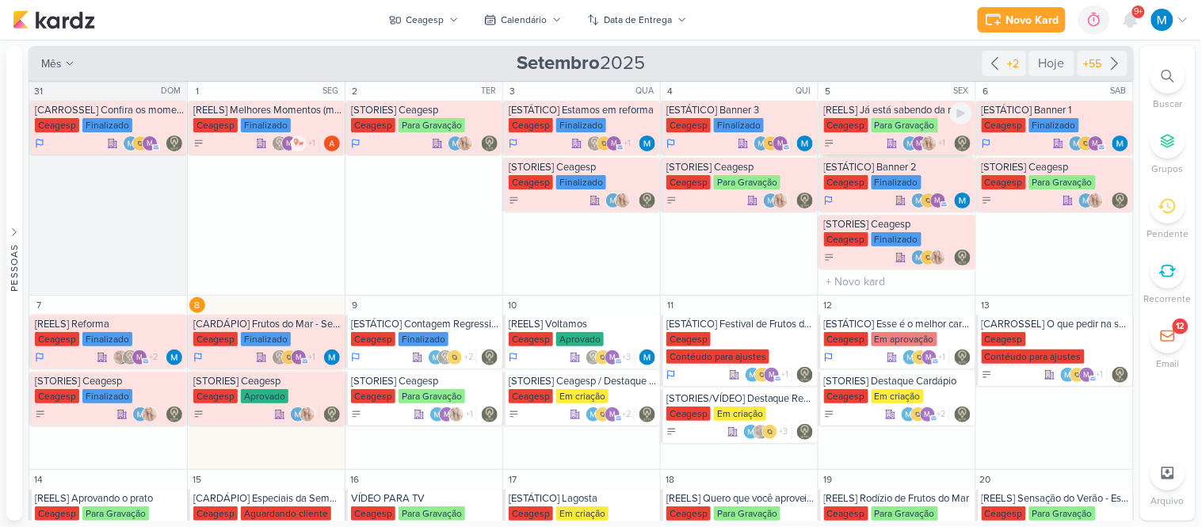
click at [930, 109] on div "[REELS] Já está sabendo da novidade?" at bounding box center [898, 110] width 148 height 13
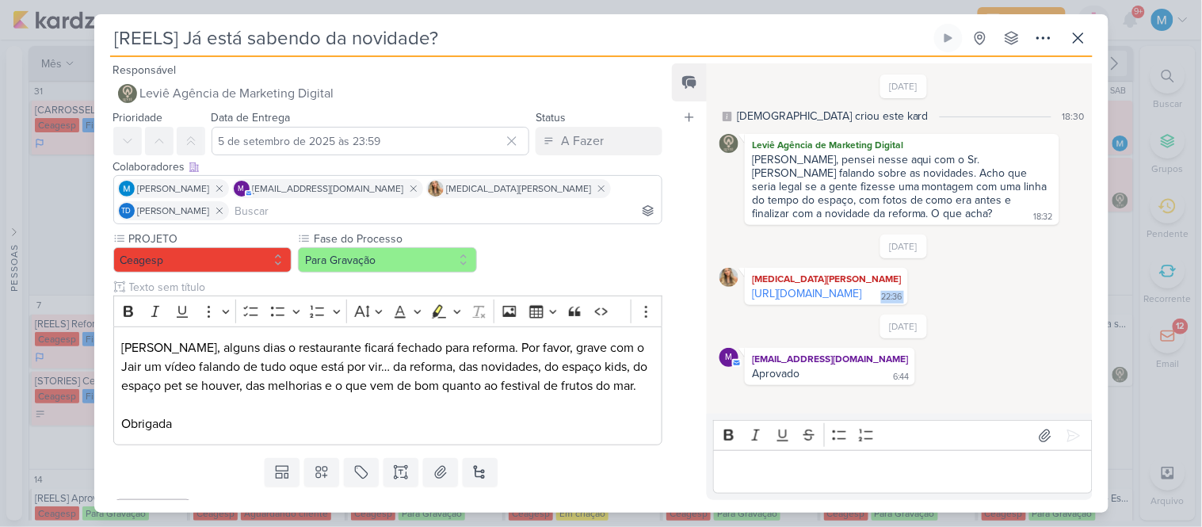
drag, startPoint x: 860, startPoint y: 312, endPoint x: 869, endPoint y: 329, distance: 18.8
click at [877, 334] on div "[DATE] [DEMOGRAPHIC_DATA] criou este kard 18:30 Leviê Agência de Marketing Digi…" at bounding box center [899, 239] width 384 height 349
click at [1049, 32] on icon at bounding box center [1043, 38] width 19 height 19
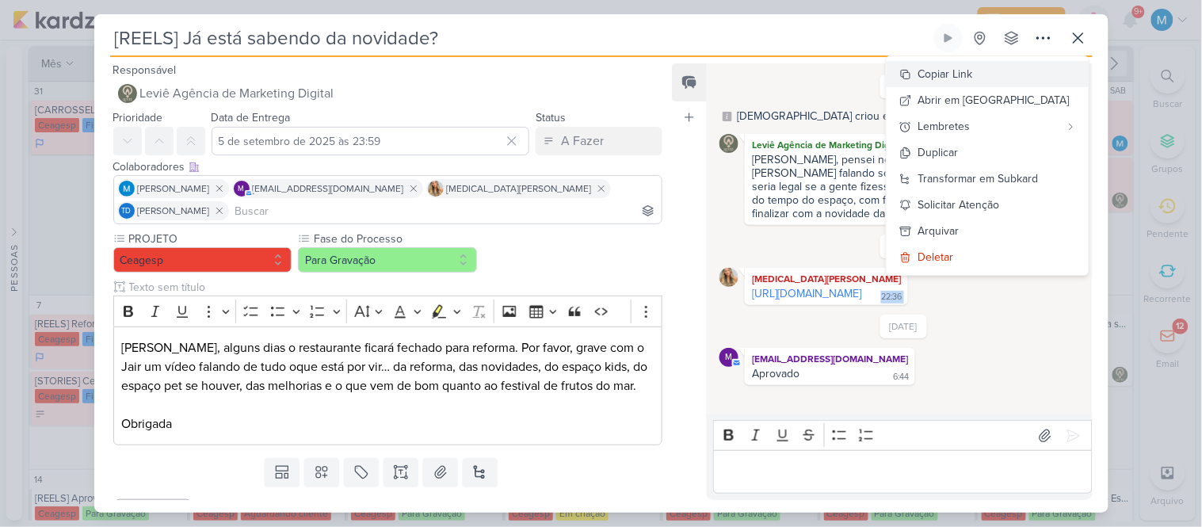
click at [1019, 70] on button "Copiar Link" at bounding box center [988, 74] width 202 height 26
